Goal: Transaction & Acquisition: Purchase product/service

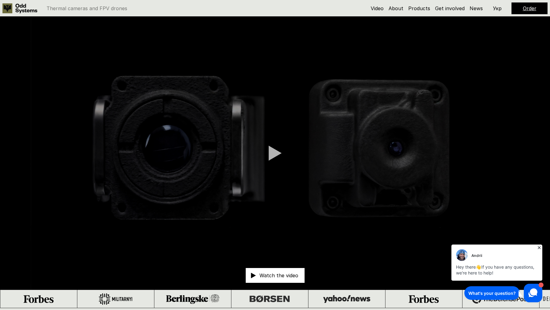
scroll to position [2, 0]
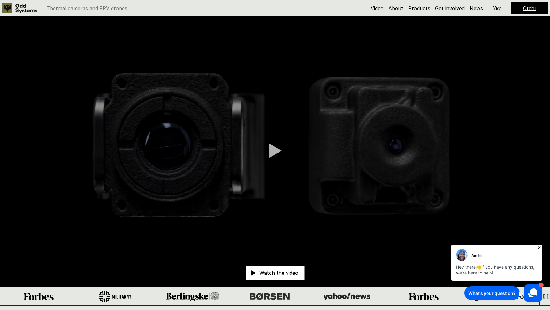
click at [270, 136] on video at bounding box center [275, 150] width 550 height 273
click at [271, 151] on div at bounding box center [275, 150] width 13 height 15
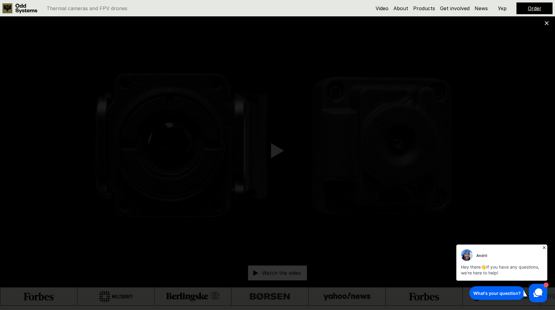
click at [546, 23] on icon at bounding box center [547, 23] width 4 height 4
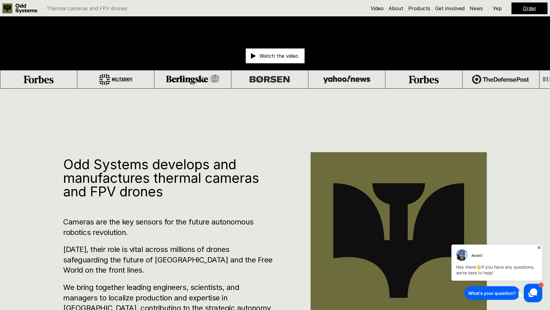
scroll to position [0, 0]
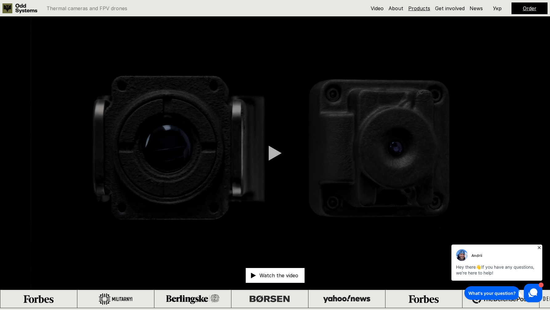
click at [418, 10] on link "Products" at bounding box center [420, 8] width 22 height 6
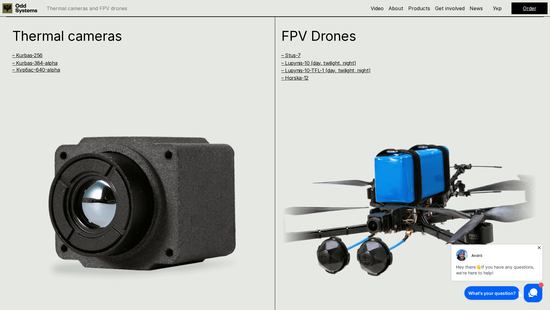
scroll to position [617, 0]
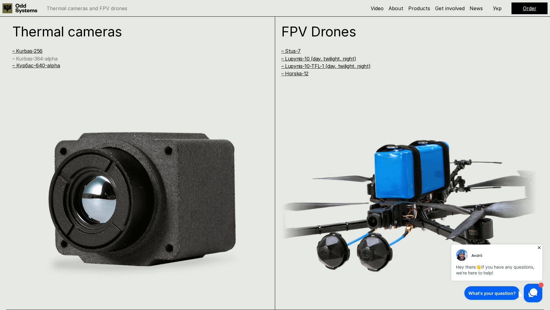
click at [43, 59] on link "– Kurbas-384-alpha" at bounding box center [34, 59] width 45 height 6
click at [36, 68] on link "– Курбас-640-alpha" at bounding box center [36, 65] width 48 height 6
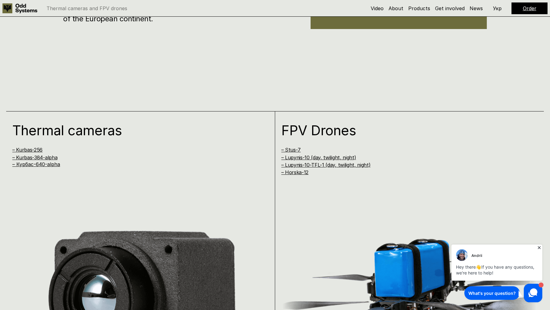
scroll to position [509, 0]
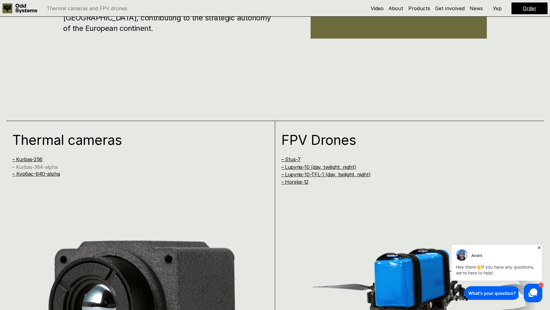
click at [53, 165] on link "– Kurbas-384-alpha" at bounding box center [34, 167] width 45 height 6
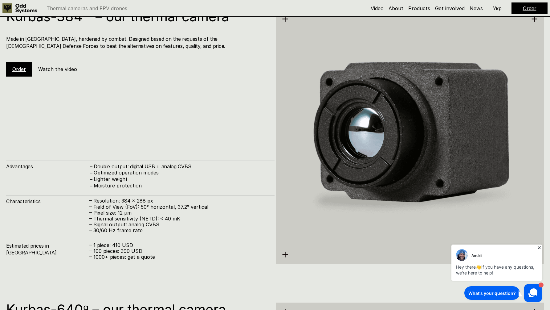
scroll to position [1262, 0]
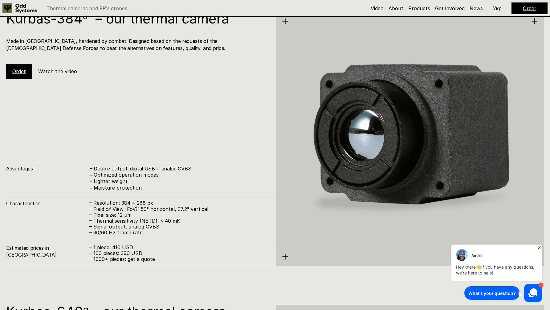
click at [20, 71] on link "Order" at bounding box center [19, 71] width 14 height 6
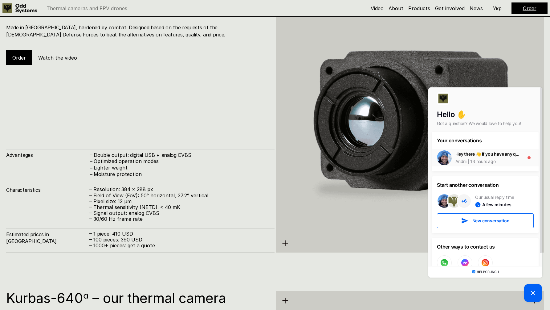
scroll to position [1273, 0]
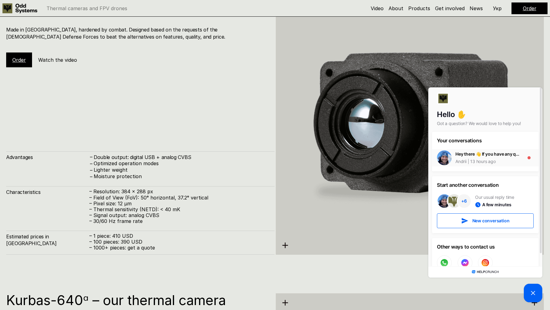
click at [517, 161] on div "Andrii 13 hours ago" at bounding box center [488, 161] width 65 height 6
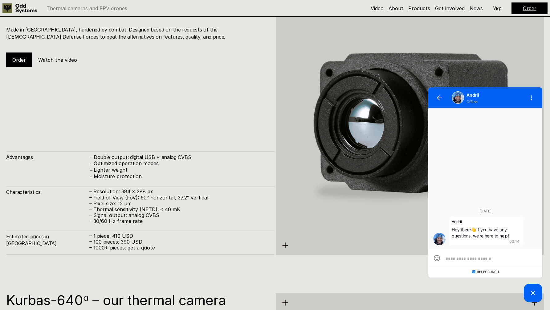
scroll to position [0, 0]
click at [435, 97] on button "button" at bounding box center [439, 97] width 15 height 15
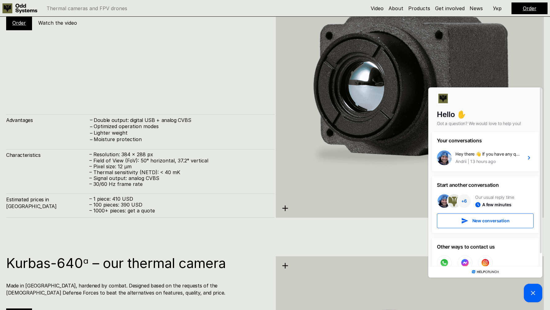
scroll to position [1292, 0]
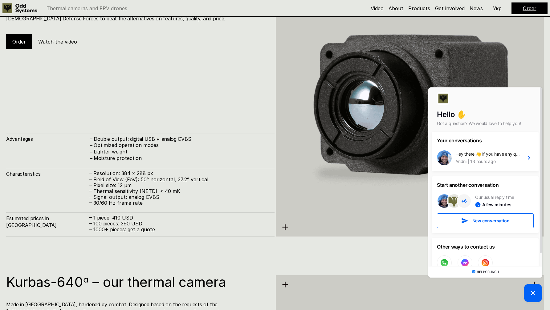
click at [235, 237] on div "Kurbas-384ᵅ – our thermal camera Made in [GEOGRAPHIC_DATA], hardened by combat.…" at bounding box center [275, 100] width 550 height 310
click at [21, 40] on link "Order" at bounding box center [19, 42] width 14 height 6
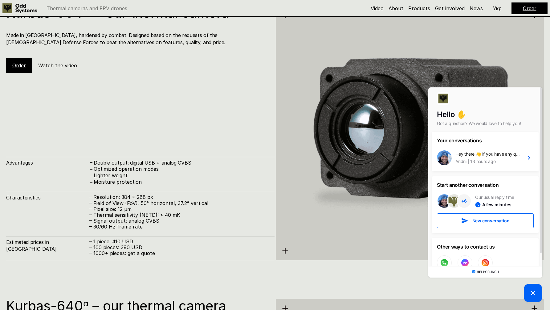
click at [113, 95] on div "Kurbas-384ᵅ – our thermal camera Made in [GEOGRAPHIC_DATA], hardened by combat.…" at bounding box center [140, 133] width 269 height 254
click at [534, 288] on picture at bounding box center [533, 292] width 19 height 19
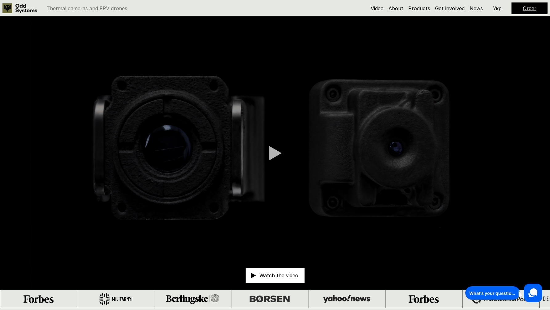
click at [279, 151] on div at bounding box center [275, 152] width 13 height 15
